Goal: Find specific page/section: Find specific page/section

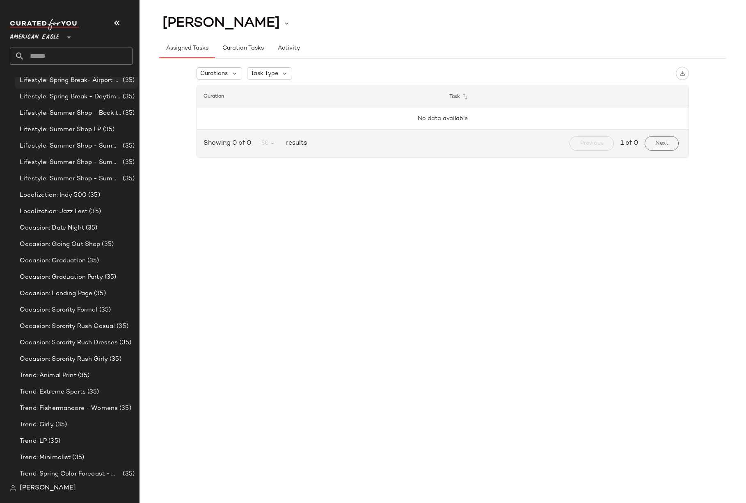
scroll to position [220, 0]
click at [43, 488] on span "[PERSON_NAME]" at bounding box center [48, 489] width 56 height 10
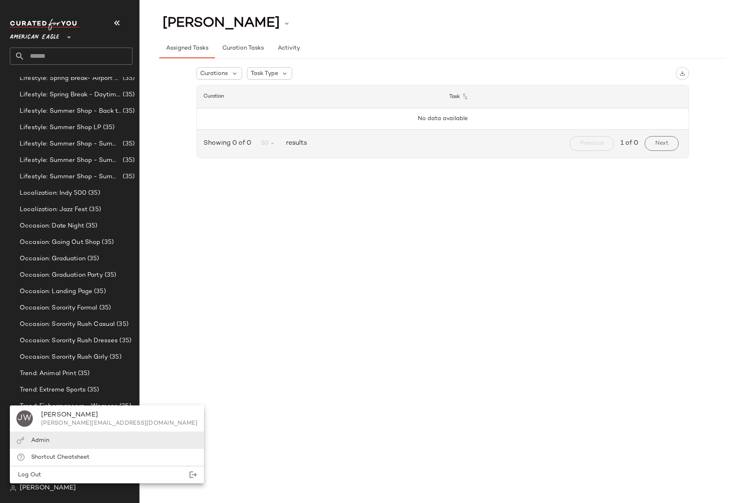
click at [44, 443] on span "Admin" at bounding box center [40, 441] width 18 height 6
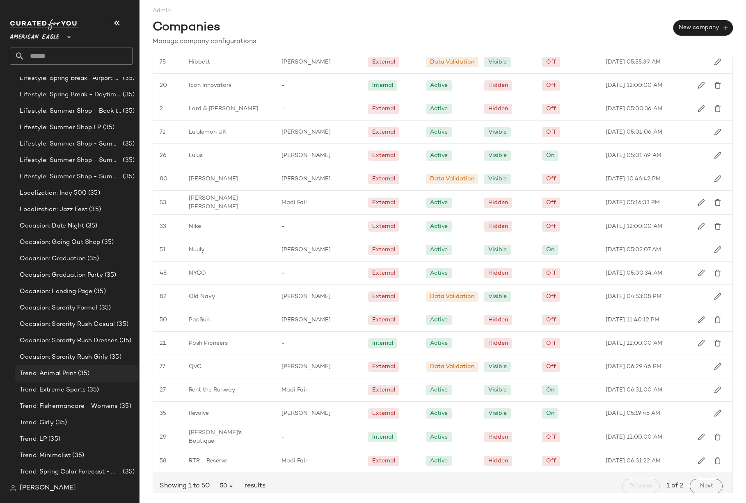
scroll to position [783, 0]
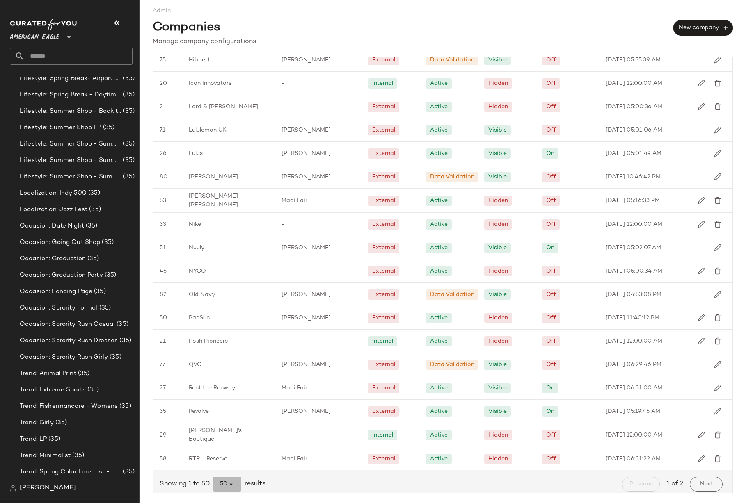
click at [231, 482] on icon "button" at bounding box center [230, 484] width 7 height 7
click at [228, 463] on div "All" at bounding box center [228, 462] width 16 height 10
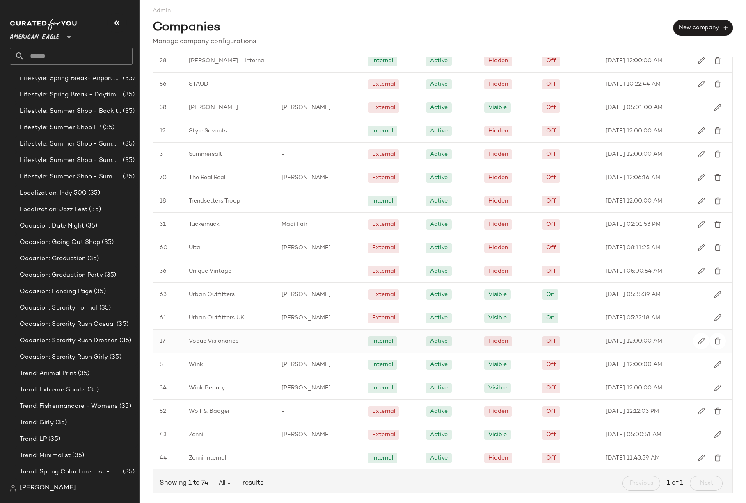
scroll to position [1347, 0]
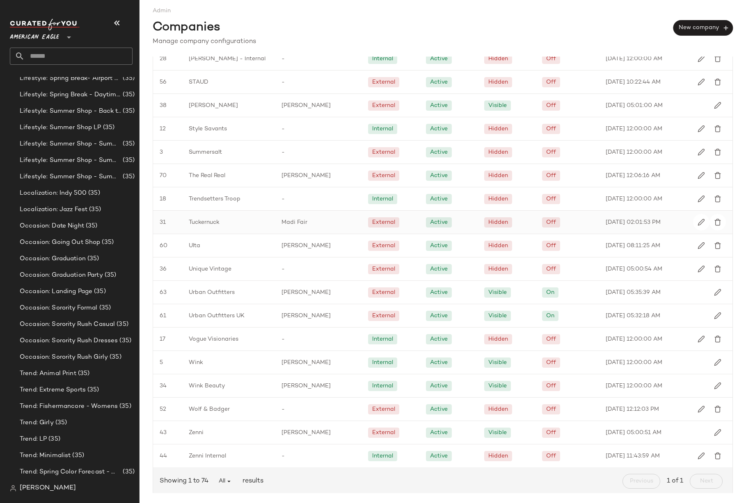
click at [231, 217] on div "Tuckernuck" at bounding box center [228, 222] width 93 height 23
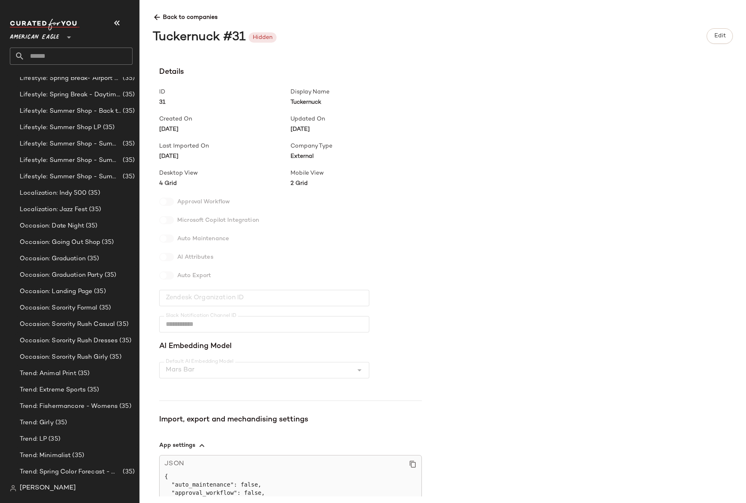
scroll to position [96, 0]
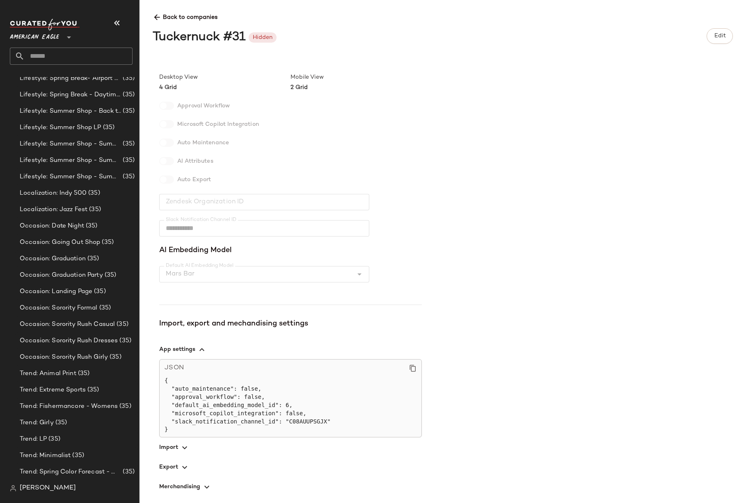
click at [180, 448] on icon "button" at bounding box center [185, 448] width 10 height 10
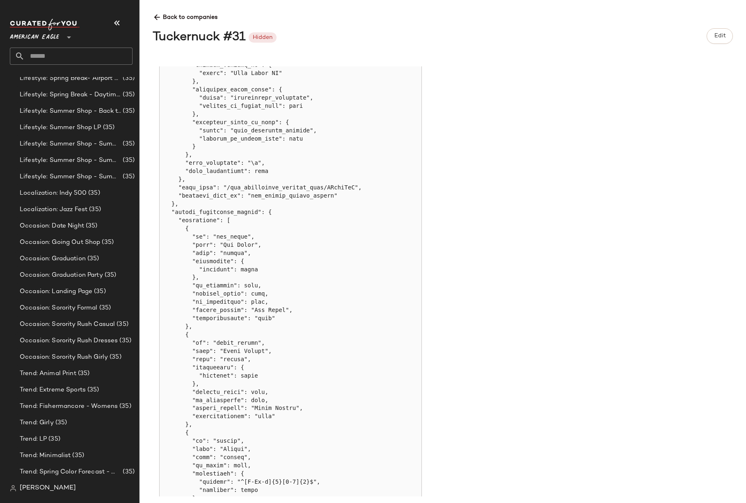
scroll to position [2889, 0]
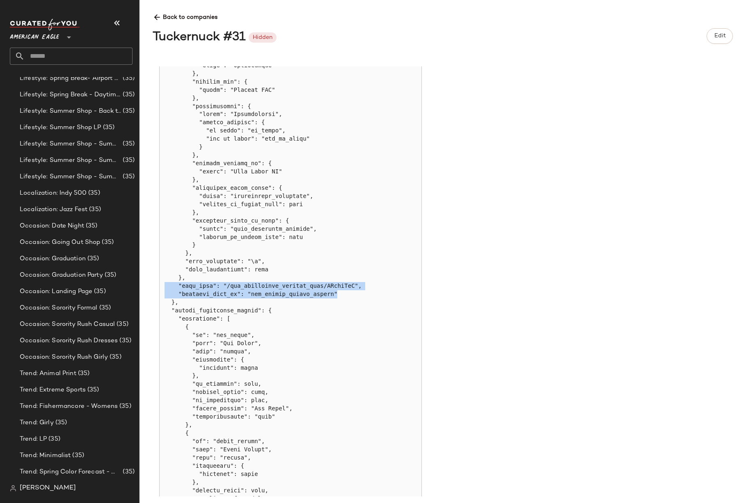
drag, startPoint x: 338, startPoint y: 296, endPoint x: 145, endPoint y: 290, distance: 193.7
click at [145, 290] on div "**********" at bounding box center [442, 251] width 606 height 503
copy pre ""file_path": "/cfy_tuckernuck_product_feed/TNuckCfY", "internal_feed_id": "cfy_…"
click at [162, 19] on span "Back to companies" at bounding box center [443, 14] width 580 height 15
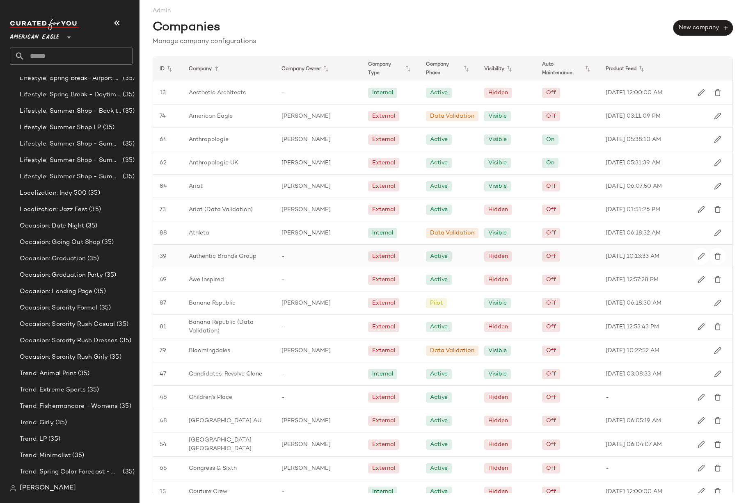
scroll to position [786, 0]
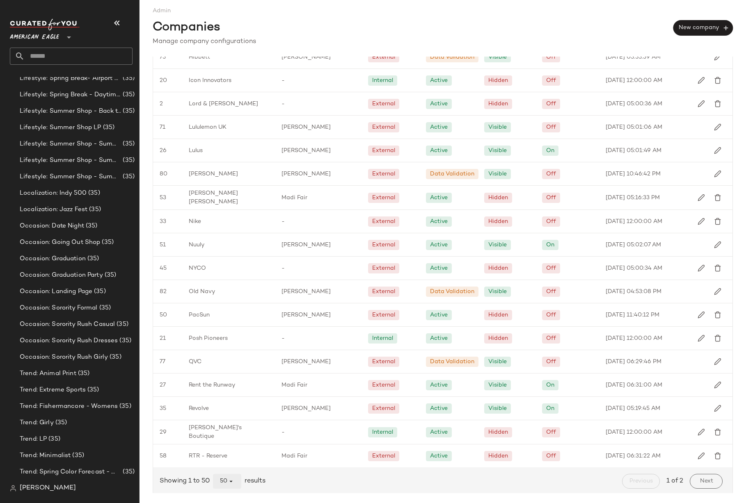
click at [232, 479] on icon "button" at bounding box center [230, 481] width 7 height 7
click at [231, 459] on div "All" at bounding box center [228, 459] width 16 height 10
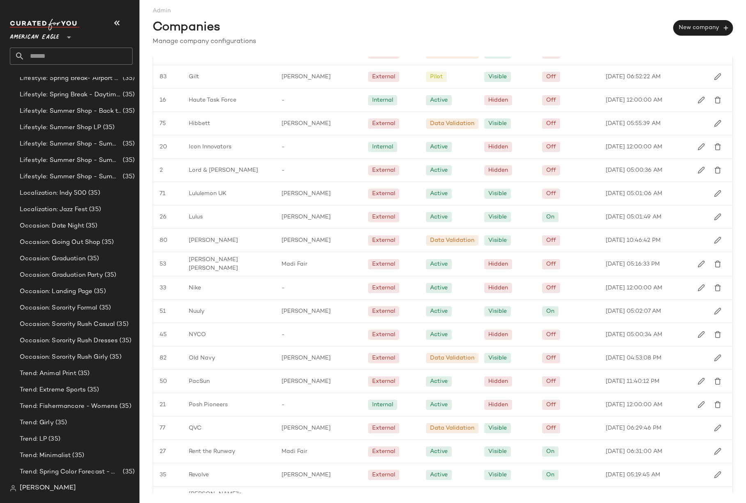
scroll to position [1190, 0]
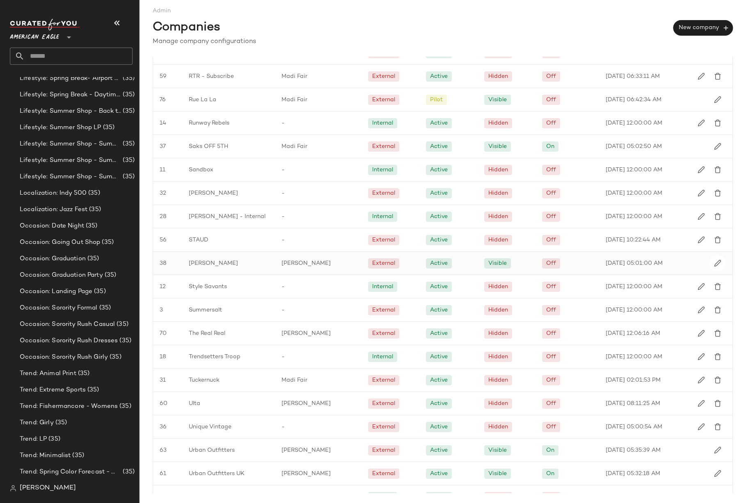
click at [225, 262] on span "[PERSON_NAME]" at bounding box center [213, 263] width 49 height 9
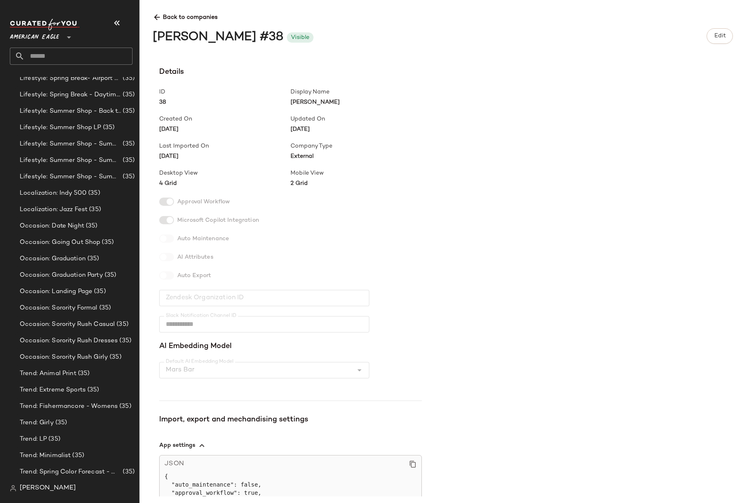
scroll to position [96, 0]
